Goal: Information Seeking & Learning: Learn about a topic

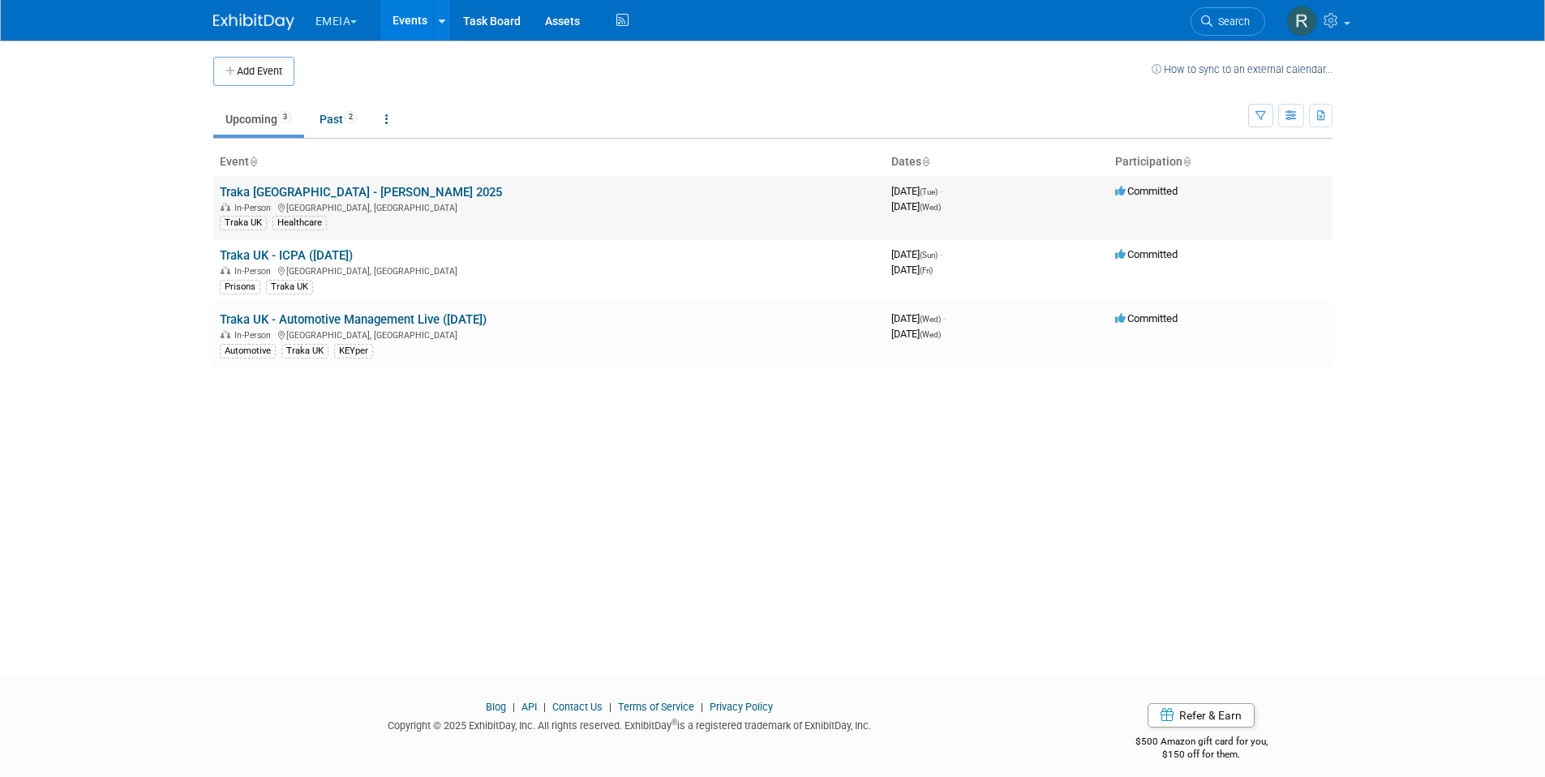
click at [296, 191] on link "Traka [GEOGRAPHIC_DATA] - [PERSON_NAME] 2025" at bounding box center [361, 192] width 282 height 15
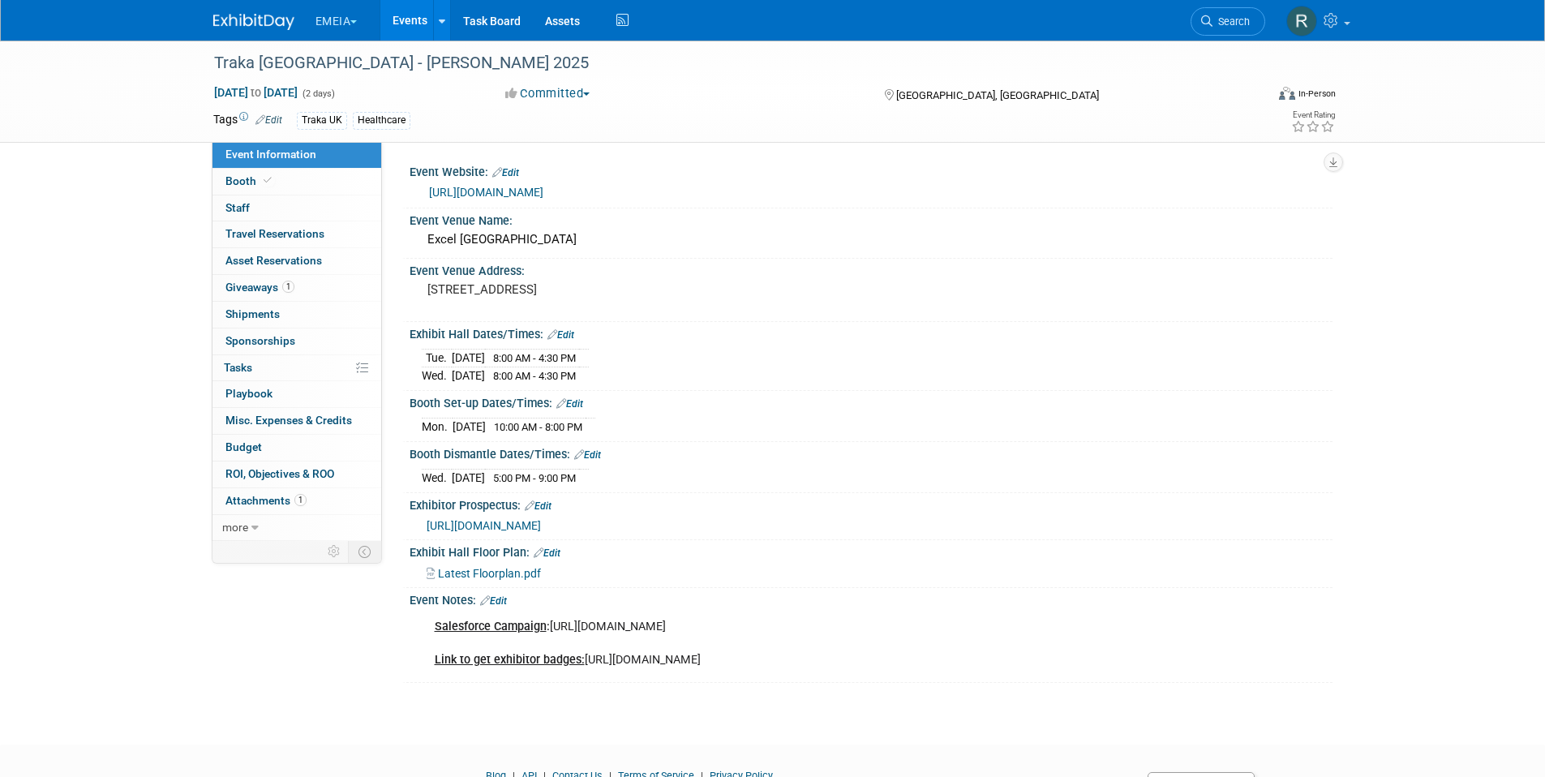
click at [595, 424] on td at bounding box center [591, 427] width 10 height 17
drag, startPoint x: 607, startPoint y: 424, endPoint x: 421, endPoint y: 427, distance: 185.8
click at [422, 427] on tr "[DATE] 10:00 AM - 8:00 PM" at bounding box center [509, 427] width 174 height 17
copy tr "[DATE] 10:00 AM - 8:00 PM"
click at [541, 522] on span "[URL][DOMAIN_NAME]" at bounding box center [484, 525] width 114 height 13
